Goal: Task Accomplishment & Management: Complete application form

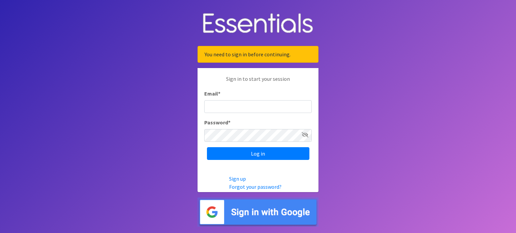
click at [227, 107] on input "Email *" at bounding box center [257, 106] width 107 height 13
type input "[EMAIL_ADDRESS][DOMAIN_NAME]"
click at [207, 147] on input "Log in" at bounding box center [258, 153] width 102 height 13
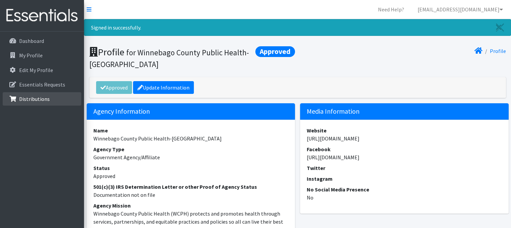
click at [30, 97] on p "Distributions" at bounding box center [34, 99] width 31 height 7
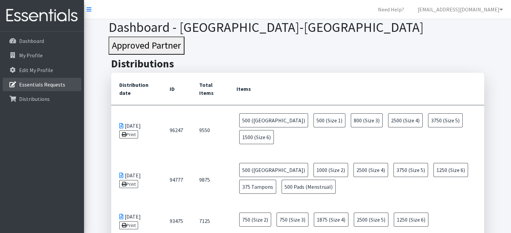
click at [21, 85] on p "Essentials Requests" at bounding box center [42, 84] width 46 height 7
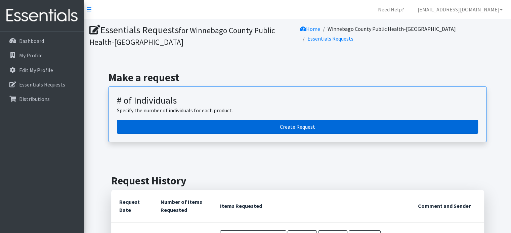
click at [292, 124] on link "Create Request" at bounding box center [297, 127] width 361 height 14
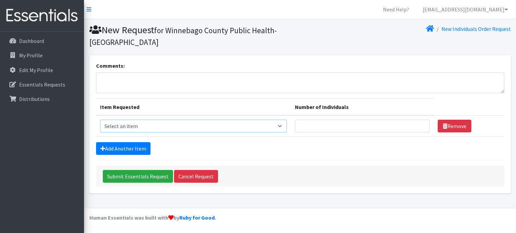
click at [283, 127] on select "Select an item (Newborn) (Preemie) (Size 1) (Size 2) (Size 3) (Size 4) (Size 5)…" at bounding box center [193, 126] width 187 height 13
select select "14508"
click at [100, 120] on select "Select an item (Newborn) (Preemie) (Size 1) (Size 2) (Size 3) (Size 4) (Size 5)…" at bounding box center [193, 126] width 187 height 13
click at [419, 124] on input "1" at bounding box center [362, 126] width 135 height 13
click at [419, 124] on input "2" at bounding box center [362, 126] width 135 height 13
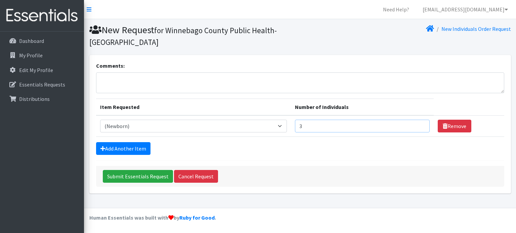
click at [419, 124] on input "3" at bounding box center [362, 126] width 135 height 13
click at [419, 124] on input "4" at bounding box center [362, 126] width 135 height 13
click at [419, 124] on input "5" at bounding box center [362, 126] width 135 height 13
click at [419, 124] on input "6" at bounding box center [362, 126] width 135 height 13
click at [419, 124] on input "7" at bounding box center [362, 126] width 135 height 13
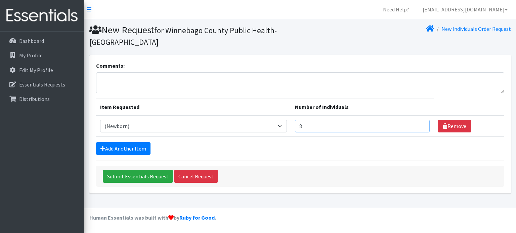
click at [419, 124] on input "8" at bounding box center [362, 126] width 135 height 13
click at [419, 124] on input "9" at bounding box center [362, 126] width 135 height 13
click at [419, 124] on input "10" at bounding box center [362, 126] width 135 height 13
click at [419, 124] on input "11" at bounding box center [362, 126] width 135 height 13
click at [419, 124] on input "12" at bounding box center [362, 126] width 135 height 13
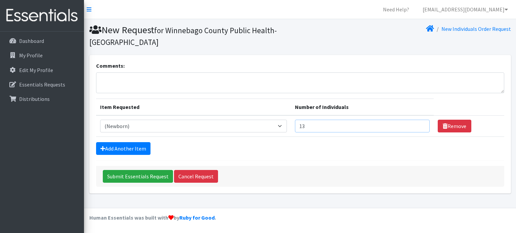
click at [419, 124] on input "13" at bounding box center [362, 126] width 135 height 13
click at [419, 124] on input "14" at bounding box center [362, 126] width 135 height 13
click at [419, 124] on input "15" at bounding box center [362, 126] width 135 height 13
click at [419, 124] on input "16" at bounding box center [362, 126] width 135 height 13
click at [419, 124] on input "17" at bounding box center [362, 126] width 135 height 13
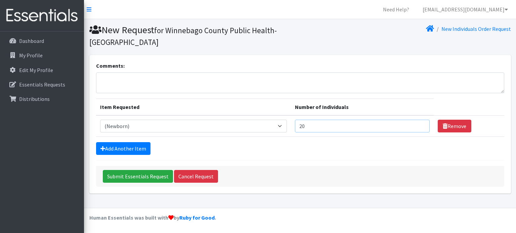
click at [419, 124] on input "20" at bounding box center [362, 126] width 135 height 13
click at [419, 124] on input "21" at bounding box center [362, 126] width 135 height 13
click at [419, 124] on input "22" at bounding box center [362, 126] width 135 height 13
click at [419, 124] on input "23" at bounding box center [362, 126] width 135 height 13
click at [419, 124] on input "24" at bounding box center [362, 126] width 135 height 13
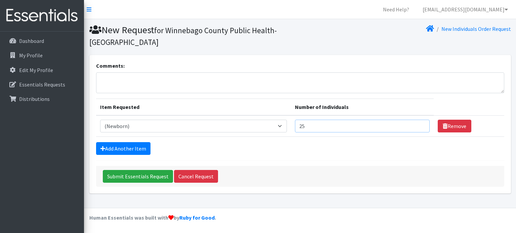
click at [419, 124] on input "25" at bounding box center [362, 126] width 135 height 13
click at [419, 124] on input "26" at bounding box center [362, 126] width 135 height 13
click at [419, 124] on input "27" at bounding box center [362, 126] width 135 height 13
click at [419, 124] on input "28" at bounding box center [362, 126] width 135 height 13
click at [419, 124] on input "29" at bounding box center [362, 126] width 135 height 13
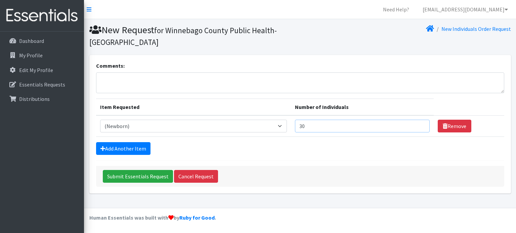
type input "30"
click at [419, 124] on input "30" at bounding box center [362, 126] width 135 height 13
click at [115, 149] on link "Add Another Item" at bounding box center [123, 148] width 54 height 13
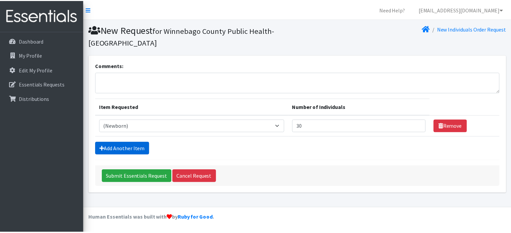
scroll to position [11, 0]
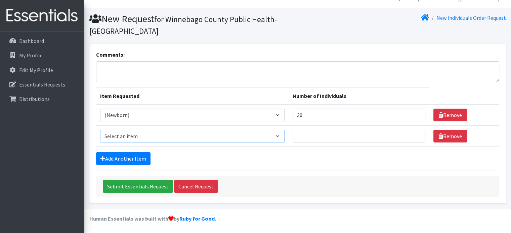
click at [279, 136] on select "Select an item (Newborn) (Preemie) (Size 1) (Size 2) (Size 3) (Size 4) (Size 5)…" at bounding box center [192, 136] width 184 height 13
select select "14509"
click at [100, 130] on select "Select an item (Newborn) (Preemie) (Size 1) (Size 2) (Size 3) (Size 4) (Size 5)…" at bounding box center [192, 136] width 184 height 13
click at [414, 116] on input "29" at bounding box center [358, 115] width 133 height 13
click at [414, 116] on input "28" at bounding box center [358, 115] width 133 height 13
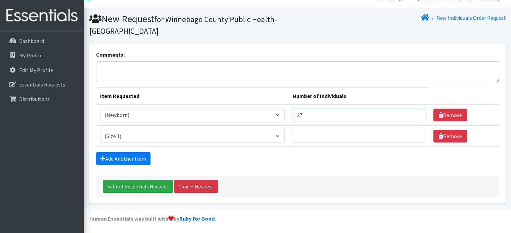
click at [414, 116] on input "27" at bounding box center [358, 115] width 133 height 13
click at [414, 116] on input "26" at bounding box center [358, 115] width 133 height 13
click at [414, 116] on input "25" at bounding box center [358, 115] width 133 height 13
click at [414, 116] on input "24" at bounding box center [358, 115] width 133 height 13
click at [414, 116] on input "23" at bounding box center [358, 115] width 133 height 13
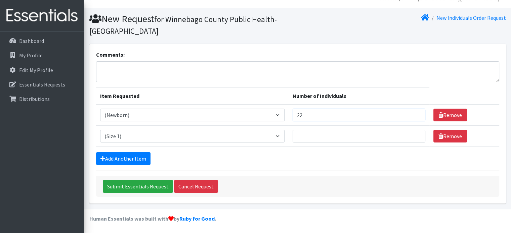
click at [414, 116] on input "22" at bounding box center [358, 115] width 133 height 13
click at [414, 116] on input "21" at bounding box center [358, 115] width 133 height 13
click at [414, 116] on input "20" at bounding box center [358, 115] width 133 height 13
click at [414, 116] on input "19" at bounding box center [358, 115] width 133 height 13
click at [414, 116] on input "18" at bounding box center [358, 115] width 133 height 13
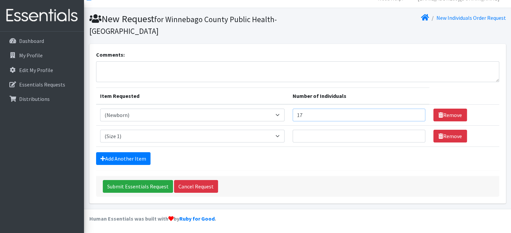
click at [414, 116] on input "17" at bounding box center [358, 115] width 133 height 13
click at [414, 116] on input "16" at bounding box center [358, 115] width 133 height 13
click at [414, 116] on input "15" at bounding box center [358, 115] width 133 height 13
click at [414, 116] on input "14" at bounding box center [358, 115] width 133 height 13
click at [415, 112] on input "15" at bounding box center [358, 115] width 133 height 13
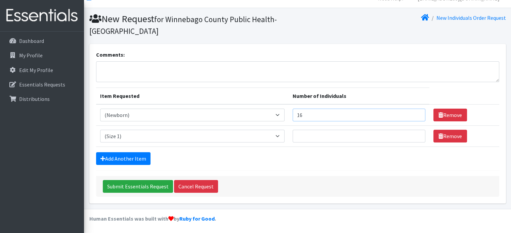
click at [415, 112] on input "16" at bounding box center [358, 115] width 133 height 13
type input "15"
click at [415, 116] on input "15" at bounding box center [358, 115] width 133 height 13
click at [414, 133] on input "1" at bounding box center [358, 136] width 133 height 13
click at [414, 133] on input "2" at bounding box center [358, 136] width 133 height 13
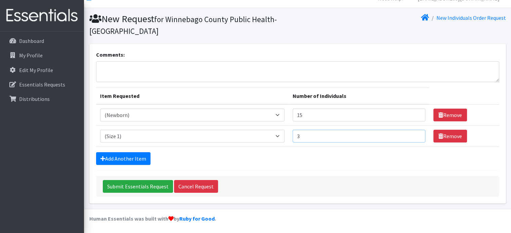
click at [414, 133] on input "3" at bounding box center [358, 136] width 133 height 13
click at [414, 133] on input "4" at bounding box center [358, 136] width 133 height 13
click at [414, 133] on input "5" at bounding box center [358, 136] width 133 height 13
click at [414, 133] on input "6" at bounding box center [358, 136] width 133 height 13
click at [414, 133] on input "7" at bounding box center [358, 136] width 133 height 13
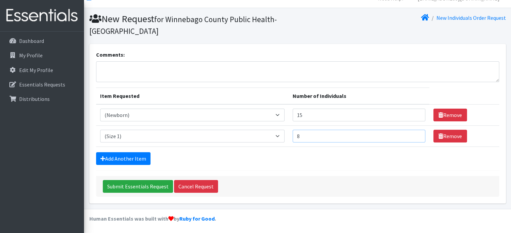
click at [414, 133] on input "8" at bounding box center [358, 136] width 133 height 13
click at [414, 133] on input "9" at bounding box center [358, 136] width 133 height 13
click at [414, 133] on input "10" at bounding box center [358, 136] width 133 height 13
click at [414, 133] on input "11" at bounding box center [358, 136] width 133 height 13
click at [414, 133] on input "12" at bounding box center [358, 136] width 133 height 13
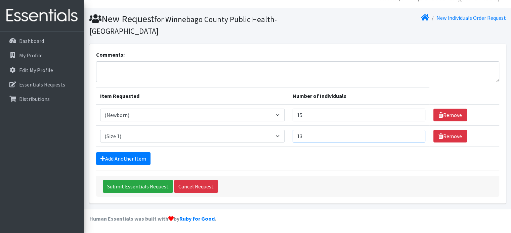
click at [414, 133] on input "13" at bounding box center [358, 136] width 133 height 13
click at [414, 133] on input "14" at bounding box center [358, 136] width 133 height 13
click at [414, 133] on input "15" at bounding box center [358, 136] width 133 height 13
click at [414, 133] on input "16" at bounding box center [358, 136] width 133 height 13
click at [414, 133] on input "17" at bounding box center [358, 136] width 133 height 13
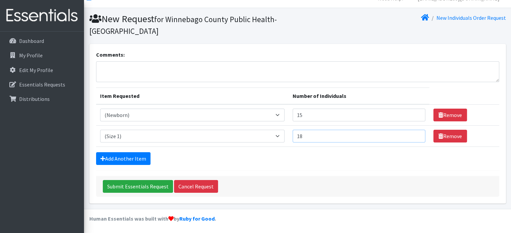
click at [414, 133] on input "18" at bounding box center [358, 136] width 133 height 13
click at [414, 133] on input "19" at bounding box center [358, 136] width 133 height 13
type input "20"
click at [414, 133] on input "20" at bounding box center [358, 136] width 133 height 13
click at [124, 157] on link "Add Another Item" at bounding box center [123, 158] width 54 height 13
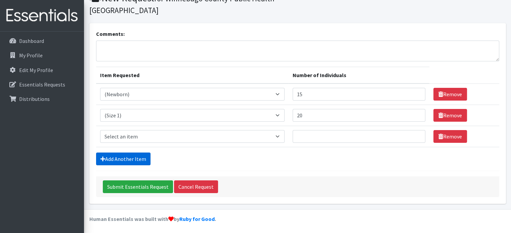
scroll to position [32, 0]
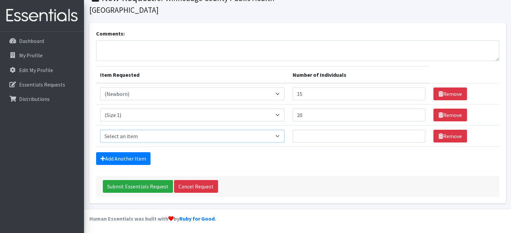
click at [281, 136] on select "Select an item (Newborn) (Preemie) (Size 1) (Size 2) (Size 3) (Size 4) (Size 5)…" at bounding box center [192, 136] width 184 height 13
select select "14510"
click at [100, 130] on select "Select an item (Newborn) (Preemie) (Size 1) (Size 2) (Size 3) (Size 4) (Size 5)…" at bounding box center [192, 136] width 184 height 13
click at [415, 133] on input "1" at bounding box center [358, 136] width 133 height 13
click at [415, 133] on input "2" at bounding box center [358, 136] width 133 height 13
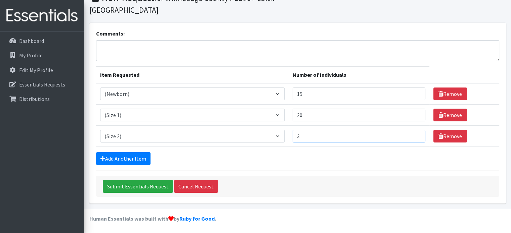
click at [415, 133] on input "3" at bounding box center [358, 136] width 133 height 13
click at [415, 133] on input "4" at bounding box center [358, 136] width 133 height 13
click at [415, 133] on input "5" at bounding box center [358, 136] width 133 height 13
click at [415, 133] on input "6" at bounding box center [358, 136] width 133 height 13
click at [415, 133] on input "7" at bounding box center [358, 136] width 133 height 13
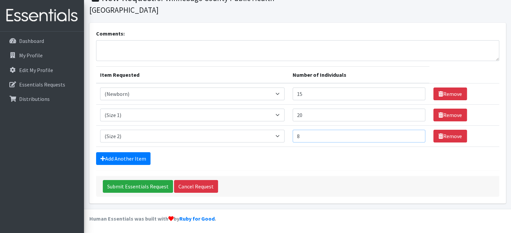
click at [415, 133] on input "8" at bounding box center [358, 136] width 133 height 13
click at [415, 133] on input "9" at bounding box center [358, 136] width 133 height 13
click at [415, 133] on input "10" at bounding box center [358, 136] width 133 height 13
click at [415, 133] on input "11" at bounding box center [358, 136] width 133 height 13
click at [415, 133] on input "12" at bounding box center [358, 136] width 133 height 13
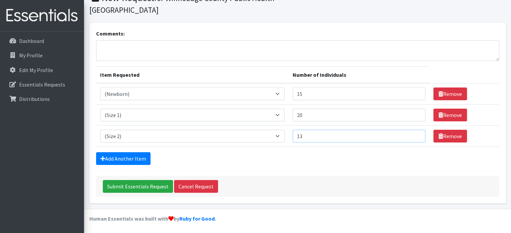
click at [415, 133] on input "13" at bounding box center [358, 136] width 133 height 13
click at [415, 133] on input "14" at bounding box center [358, 136] width 133 height 13
type input "15"
click at [415, 133] on input "15" at bounding box center [358, 136] width 133 height 13
click at [121, 156] on link "Add Another Item" at bounding box center [123, 158] width 54 height 13
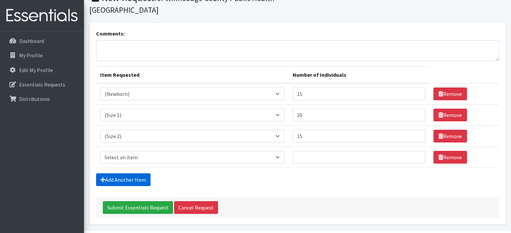
scroll to position [53, 0]
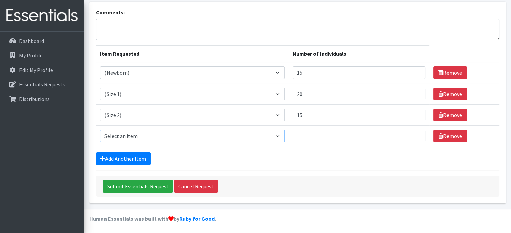
click at [281, 136] on select "Select an item (Newborn) (Preemie) (Size 1) (Size 2) (Size 3) (Size 4) (Size 5)…" at bounding box center [192, 136] width 184 height 13
select select "14507"
click at [100, 130] on select "Select an item (Newborn) (Preemie) (Size 1) (Size 2) (Size 3) (Size 4) (Size 5)…" at bounding box center [192, 136] width 184 height 13
click at [415, 134] on input "1" at bounding box center [358, 136] width 133 height 13
click at [415, 134] on input "2" at bounding box center [358, 136] width 133 height 13
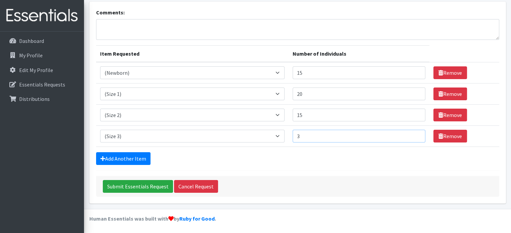
click at [415, 134] on input "3" at bounding box center [358, 136] width 133 height 13
click at [415, 134] on input "4" at bounding box center [358, 136] width 133 height 13
click at [415, 134] on input "5" at bounding box center [358, 136] width 133 height 13
click at [415, 134] on input "6" at bounding box center [358, 136] width 133 height 13
click at [415, 134] on input "7" at bounding box center [358, 136] width 133 height 13
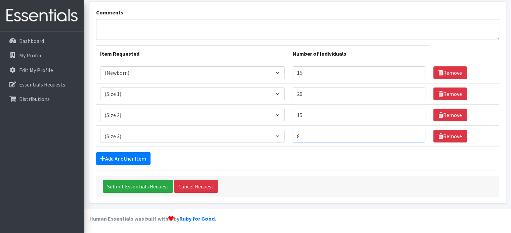
click at [415, 134] on input "8" at bounding box center [358, 136] width 133 height 13
click at [415, 134] on input "9" at bounding box center [358, 136] width 133 height 13
click at [415, 134] on input "10" at bounding box center [358, 136] width 133 height 13
click at [415, 134] on input "11" at bounding box center [358, 136] width 133 height 13
type input "10"
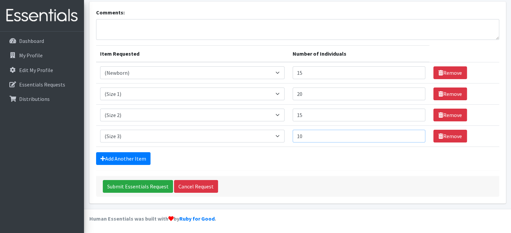
click at [415, 138] on input "10" at bounding box center [358, 136] width 133 height 13
click at [129, 158] on link "Add Another Item" at bounding box center [123, 158] width 54 height 13
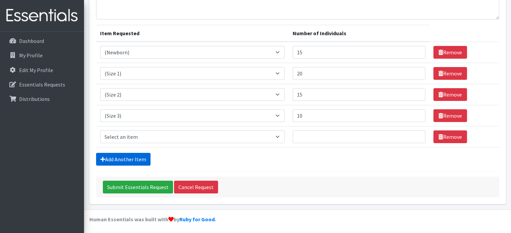
scroll to position [74, 0]
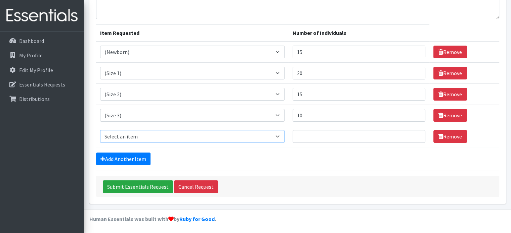
click at [279, 135] on select "Select an item (Newborn) (Preemie) (Size 1) (Size 2) (Size 3) (Size 4) (Size 5)…" at bounding box center [192, 136] width 184 height 13
select select "14512"
click at [100, 130] on select "Select an item (Newborn) (Preemie) (Size 1) (Size 2) (Size 3) (Size 4) (Size 5)…" at bounding box center [192, 136] width 184 height 13
click at [415, 134] on input "26" at bounding box center [358, 136] width 133 height 13
click at [415, 134] on input "36" at bounding box center [358, 136] width 133 height 13
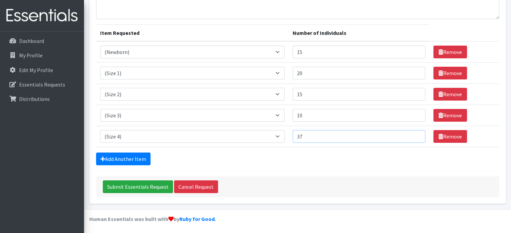
click at [415, 134] on input "37" at bounding box center [358, 136] width 133 height 13
click at [415, 134] on input "47" at bounding box center [358, 136] width 133 height 13
click at [415, 134] on input "90" at bounding box center [358, 136] width 133 height 13
click at [415, 134] on input "91" at bounding box center [358, 136] width 133 height 13
click at [415, 134] on input "92" at bounding box center [358, 136] width 133 height 13
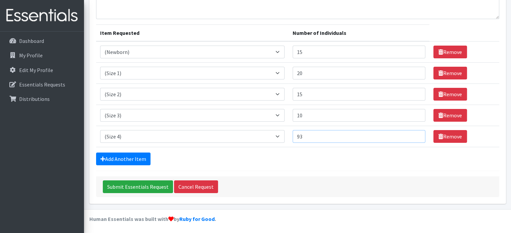
click at [415, 134] on input "93" at bounding box center [358, 136] width 133 height 13
click at [415, 134] on input "94" at bounding box center [358, 136] width 133 height 13
click at [415, 134] on input "95" at bounding box center [358, 136] width 133 height 13
click at [415, 134] on input "96" at bounding box center [358, 136] width 133 height 13
click at [415, 134] on input "97" at bounding box center [358, 136] width 133 height 13
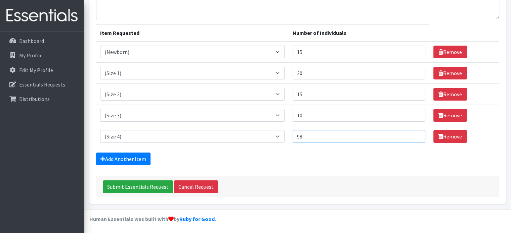
click at [415, 134] on input "98" at bounding box center [358, 136] width 133 height 13
click at [415, 134] on input "106" at bounding box center [358, 136] width 133 height 13
click at [415, 134] on input "107" at bounding box center [358, 136] width 133 height 13
click at [415, 134] on input "108" at bounding box center [358, 136] width 133 height 13
click at [415, 134] on input "109" at bounding box center [358, 136] width 133 height 13
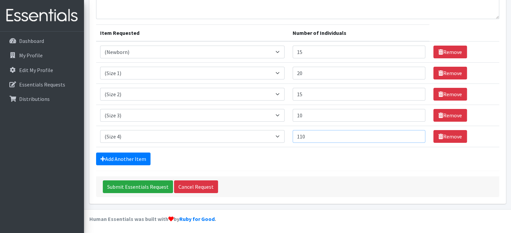
click at [415, 134] on input "110" at bounding box center [358, 136] width 133 height 13
click at [415, 134] on input "111" at bounding box center [358, 136] width 133 height 13
click at [415, 134] on input "119" at bounding box center [358, 136] width 133 height 13
click at [415, 134] on input "120" at bounding box center [358, 136] width 133 height 13
click at [415, 134] on input "121" at bounding box center [358, 136] width 133 height 13
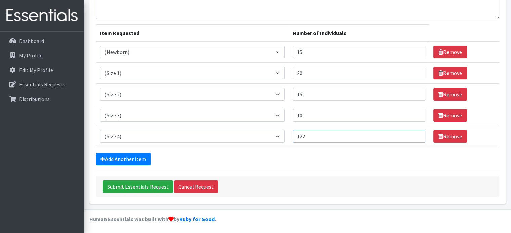
click at [415, 134] on input "122" at bounding box center [358, 136] width 133 height 13
click at [415, 134] on input "128" at bounding box center [358, 136] width 133 height 13
click at [415, 134] on input "133" at bounding box center [358, 136] width 133 height 13
click at [415, 134] on input "139" at bounding box center [358, 136] width 133 height 13
click at [415, 134] on input "140" at bounding box center [358, 136] width 133 height 13
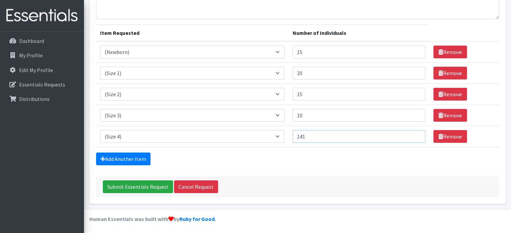
click at [415, 134] on input "141" at bounding box center [358, 136] width 133 height 13
click at [415, 134] on input "142" at bounding box center [358, 136] width 133 height 13
click at [415, 134] on input "143" at bounding box center [358, 136] width 133 height 13
click at [415, 134] on input "144" at bounding box center [358, 136] width 133 height 13
click at [415, 134] on input "145" at bounding box center [358, 136] width 133 height 13
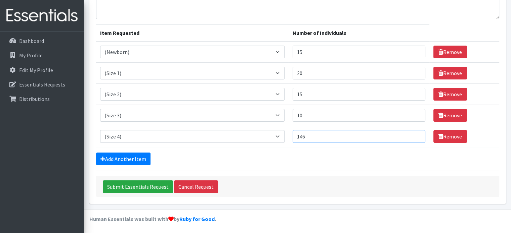
click at [415, 134] on input "146" at bounding box center [358, 136] width 133 height 13
click at [415, 134] on input "147" at bounding box center [358, 136] width 133 height 13
click at [415, 134] on input "148" at bounding box center [358, 136] width 133 height 13
click at [415, 134] on input "149" at bounding box center [358, 136] width 133 height 13
click at [415, 134] on input "150" at bounding box center [358, 136] width 133 height 13
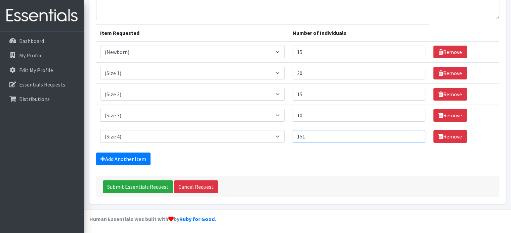
click at [415, 134] on input "151" at bounding box center [358, 136] width 133 height 13
type input "150"
click at [415, 138] on input "150" at bounding box center [358, 136] width 133 height 13
click at [118, 157] on link "Add Another Item" at bounding box center [123, 159] width 54 height 13
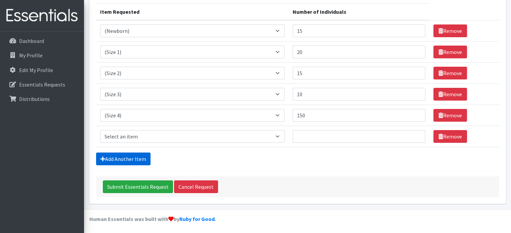
scroll to position [95, 0]
click at [282, 137] on select "Select an item (Newborn) (Preemie) (Size 1) (Size 2) (Size 3) (Size 4) (Size 5)…" at bounding box center [192, 136] width 184 height 13
select select "14488"
click at [100, 130] on select "Select an item (Newborn) (Preemie) (Size 1) (Size 2) (Size 3) (Size 4) (Size 5)…" at bounding box center [192, 136] width 184 height 13
click at [415, 133] on input "184" at bounding box center [358, 136] width 133 height 13
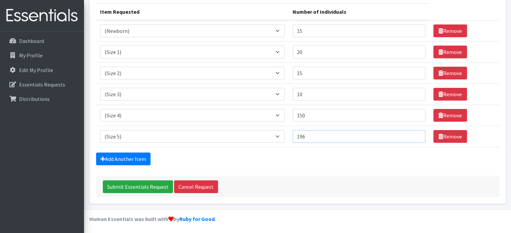
click at [415, 133] on input "196" at bounding box center [358, 136] width 133 height 13
click at [415, 133] on input "197" at bounding box center [358, 136] width 133 height 13
click at [415, 133] on input "198" at bounding box center [358, 136] width 133 height 13
click at [415, 133] on input "199" at bounding box center [358, 136] width 133 height 13
type input "200"
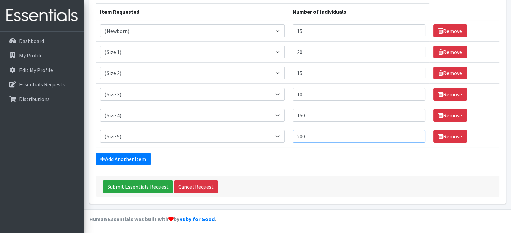
click at [415, 133] on input "200" at bounding box center [358, 136] width 133 height 13
click at [129, 155] on link "Add Another Item" at bounding box center [123, 159] width 54 height 13
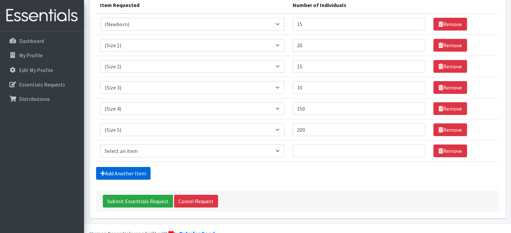
scroll to position [116, 0]
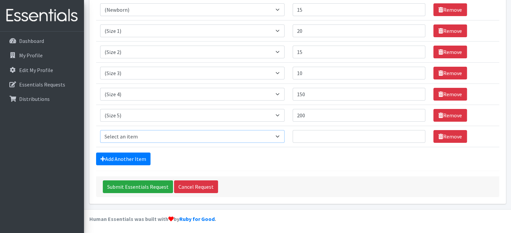
click at [281, 136] on select "Select an item (Newborn) (Preemie) (Size 1) (Size 2) (Size 3) (Size 4) (Size 5)…" at bounding box center [192, 136] width 184 height 13
select select "14491"
click at [100, 130] on select "Select an item (Newborn) (Preemie) (Size 1) (Size 2) (Size 3) (Size 4) (Size 5)…" at bounding box center [192, 136] width 184 height 13
click at [415, 133] on input "27" at bounding box center [358, 136] width 133 height 13
click at [415, 133] on input "36" at bounding box center [358, 136] width 133 height 13
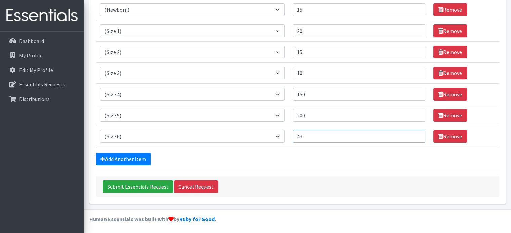
click at [415, 133] on input "43" at bounding box center [358, 136] width 133 height 13
click at [415, 133] on input "44" at bounding box center [358, 136] width 133 height 13
click at [415, 133] on input "45" at bounding box center [358, 136] width 133 height 13
click at [415, 133] on input "46" at bounding box center [358, 136] width 133 height 13
click at [415, 133] on input "47" at bounding box center [358, 136] width 133 height 13
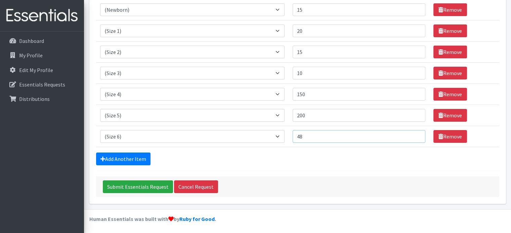
click at [415, 133] on input "48" at bounding box center [358, 136] width 133 height 13
click at [415, 133] on input "49" at bounding box center [358, 136] width 133 height 13
type input "50"
click at [415, 133] on input "50" at bounding box center [358, 136] width 133 height 13
click at [114, 159] on link "Add Another Item" at bounding box center [123, 159] width 54 height 13
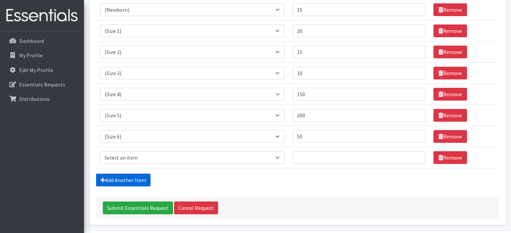
scroll to position [138, 0]
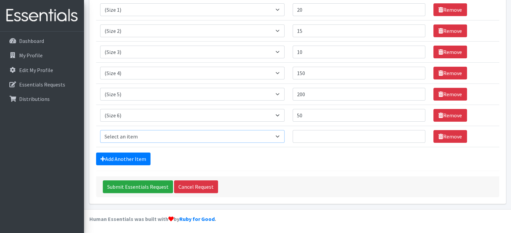
click at [282, 137] on select "Select an item (Newborn) (Preemie) (Size 1) (Size 2) (Size 3) (Size 4) (Size 5)…" at bounding box center [192, 136] width 184 height 13
select select "14484"
click at [100, 130] on select "Select an item (Newborn) (Preemie) (Size 1) (Size 2) (Size 3) (Size 4) (Size 5)…" at bounding box center [192, 136] width 184 height 13
click at [415, 133] on input "8" at bounding box center [358, 136] width 133 height 13
click at [415, 133] on input "16" at bounding box center [358, 136] width 133 height 13
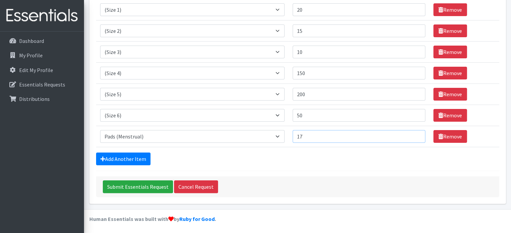
click at [415, 133] on input "17" at bounding box center [358, 136] width 133 height 13
click at [415, 133] on input "18" at bounding box center [358, 136] width 133 height 13
click at [415, 133] on input "19" at bounding box center [358, 136] width 133 height 13
click at [415, 133] on input "20" at bounding box center [358, 136] width 133 height 13
click at [415, 133] on input "21" at bounding box center [358, 136] width 133 height 13
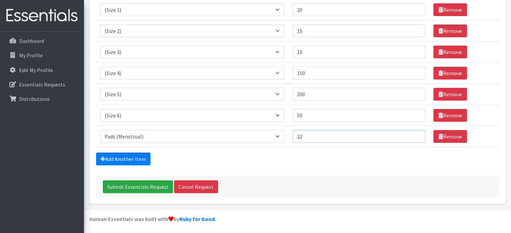
click at [415, 133] on input "22" at bounding box center [358, 136] width 133 height 13
click at [415, 133] on input "23" at bounding box center [358, 136] width 133 height 13
click at [415, 133] on input "24" at bounding box center [358, 136] width 133 height 13
type input "25"
click at [415, 133] on input "25" at bounding box center [358, 136] width 133 height 13
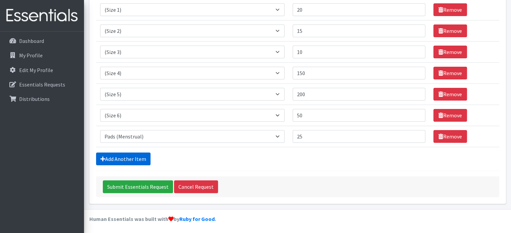
click at [117, 156] on link "Add Another Item" at bounding box center [123, 159] width 54 height 13
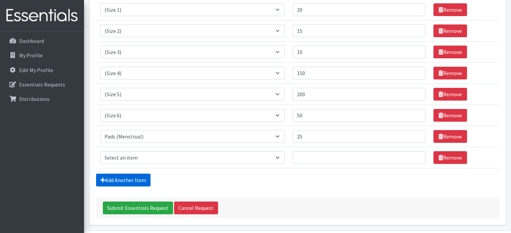
scroll to position [158, 0]
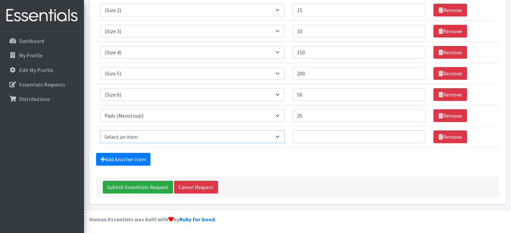
click at [281, 135] on select "Select an item (Newborn) (Preemie) (Size 1) (Size 2) (Size 3) (Size 4) (Size 5)…" at bounding box center [192, 137] width 184 height 13
select select "14485"
click at [100, 131] on select "Select an item (Newborn) (Preemie) (Size 1) (Size 2) (Size 3) (Size 4) (Size 5)…" at bounding box center [192, 137] width 184 height 13
click at [416, 134] on input "30" at bounding box center [358, 137] width 133 height 13
click at [415, 138] on input "29" at bounding box center [358, 137] width 133 height 13
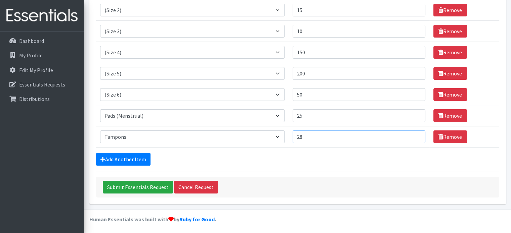
click at [415, 138] on input "28" at bounding box center [358, 137] width 133 height 13
click at [415, 138] on input "27" at bounding box center [358, 137] width 133 height 13
click at [415, 138] on input "26" at bounding box center [358, 137] width 133 height 13
type input "25"
click at [415, 138] on input "25" at bounding box center [358, 137] width 133 height 13
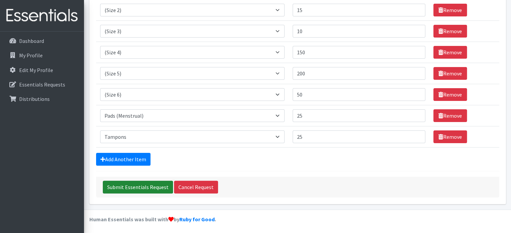
click at [135, 185] on input "Submit Essentials Request" at bounding box center [138, 187] width 70 height 13
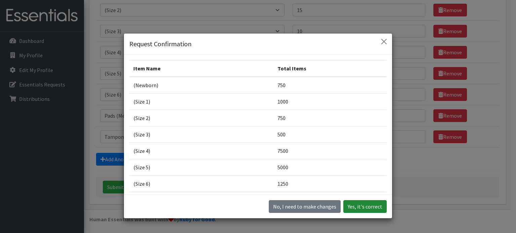
click at [367, 204] on button "Yes, it's correct" at bounding box center [364, 206] width 43 height 13
